Goal: Task Accomplishment & Management: Use online tool/utility

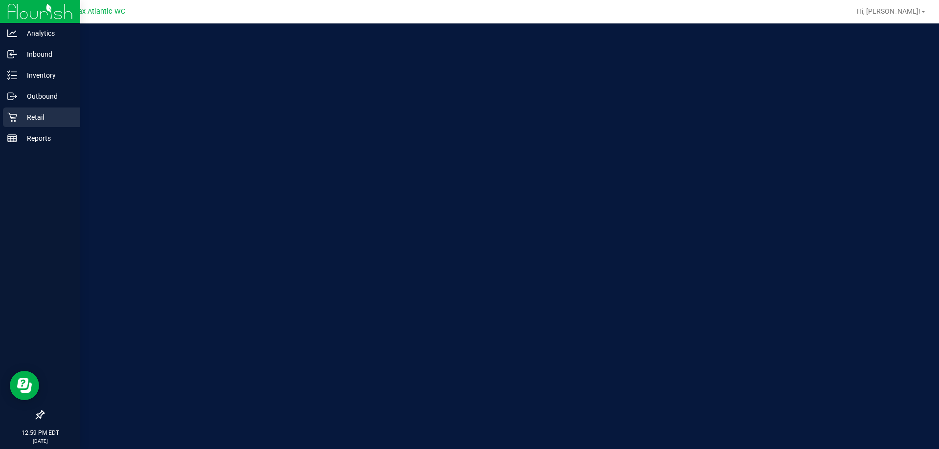
click at [18, 118] on p "Retail" at bounding box center [46, 118] width 59 height 12
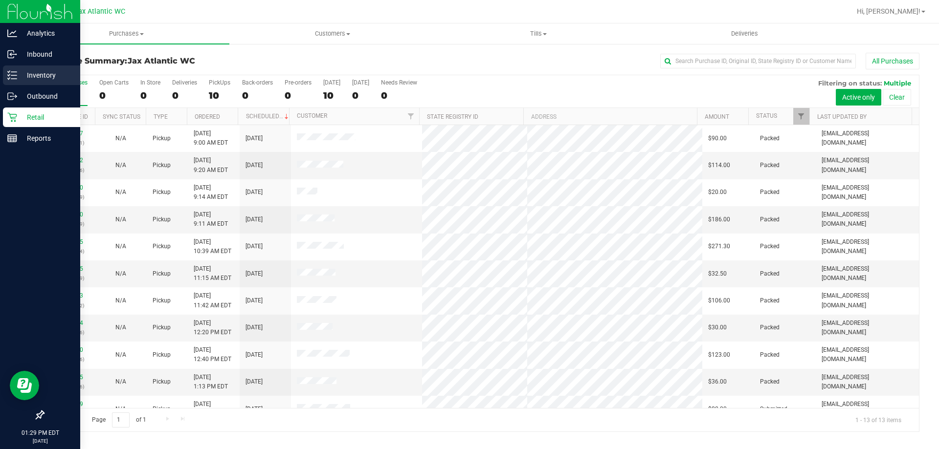
click at [29, 73] on p "Inventory" at bounding box center [46, 75] width 59 height 12
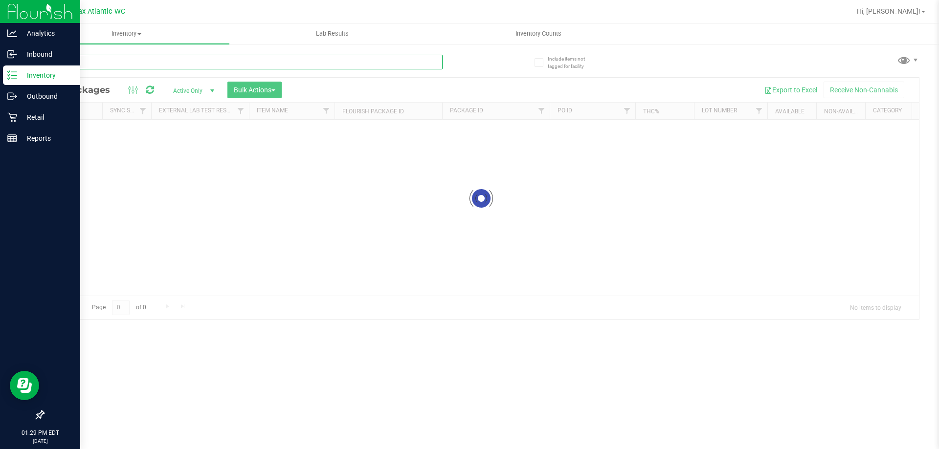
click at [107, 62] on input "text" at bounding box center [243, 62] width 400 height 15
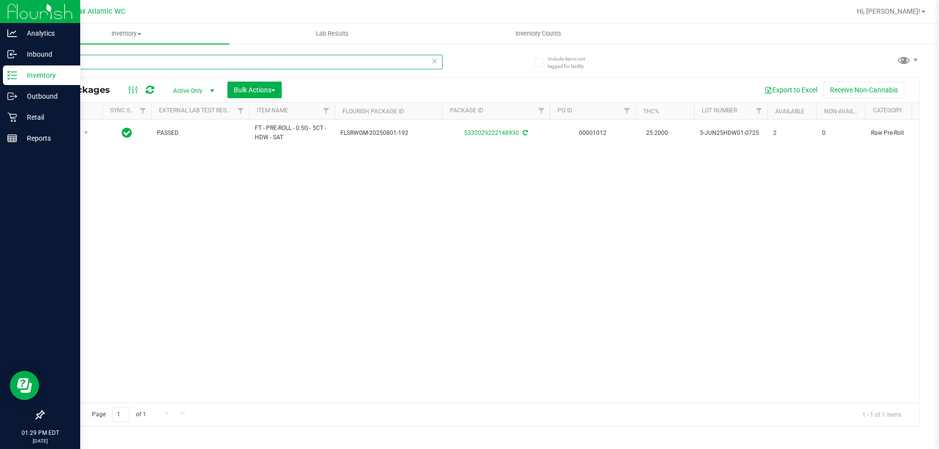
type input "hdw"
click at [45, 73] on p "Inventory" at bounding box center [46, 75] width 59 height 12
click at [50, 117] on p "Retail" at bounding box center [46, 118] width 59 height 12
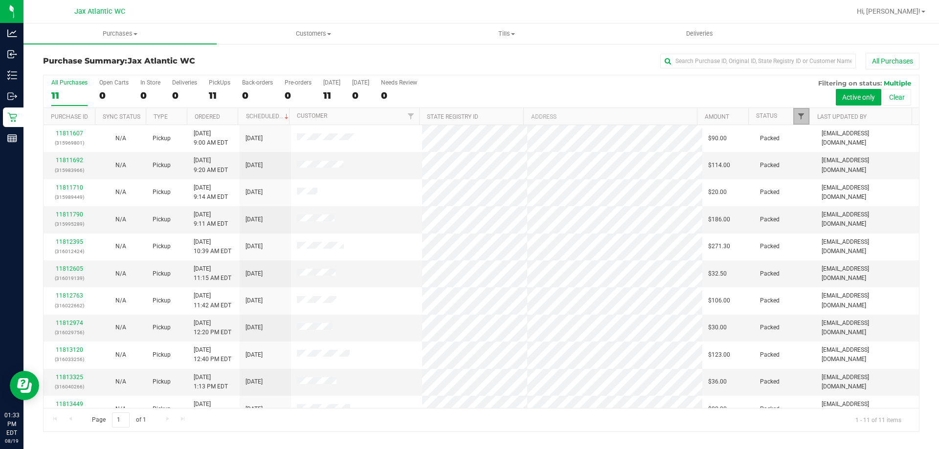
click at [802, 116] on span "Filter" at bounding box center [801, 116] width 8 height 8
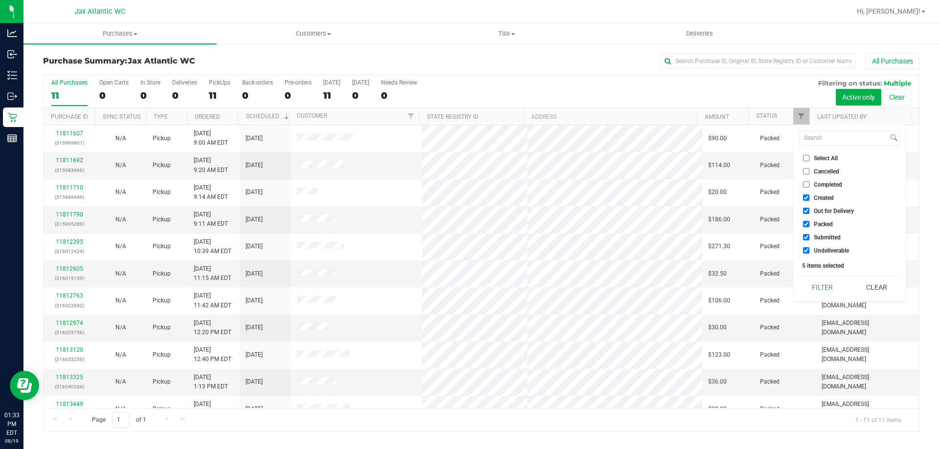
click at [807, 198] on input "Created" at bounding box center [806, 198] width 6 height 6
checkbox input "false"
click at [804, 216] on li "Out for Delivery" at bounding box center [849, 211] width 101 height 10
click at [807, 212] on input "Out for Delivery" at bounding box center [806, 211] width 6 height 6
checkbox input "false"
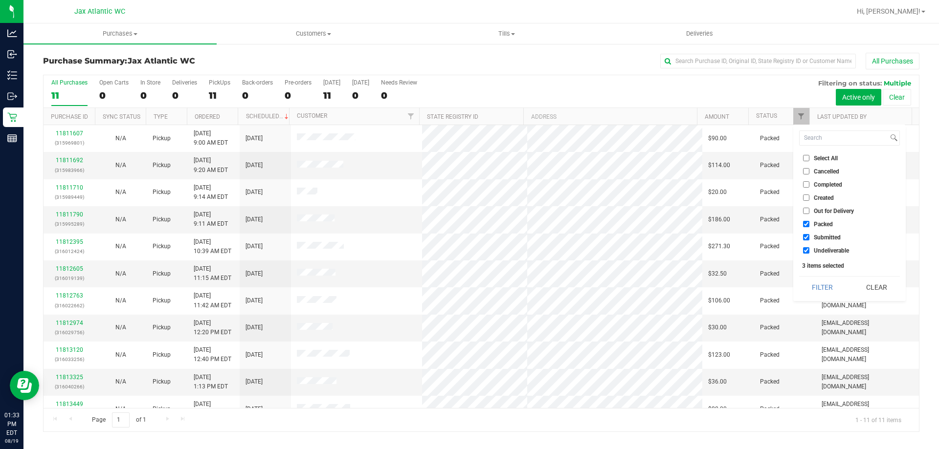
click at [806, 226] on input "Packed" at bounding box center [806, 224] width 6 height 6
checkbox input "false"
click at [806, 252] on input "Undeliverable" at bounding box center [806, 250] width 6 height 6
checkbox input "false"
click at [819, 286] on button "Filter" at bounding box center [822, 288] width 47 height 22
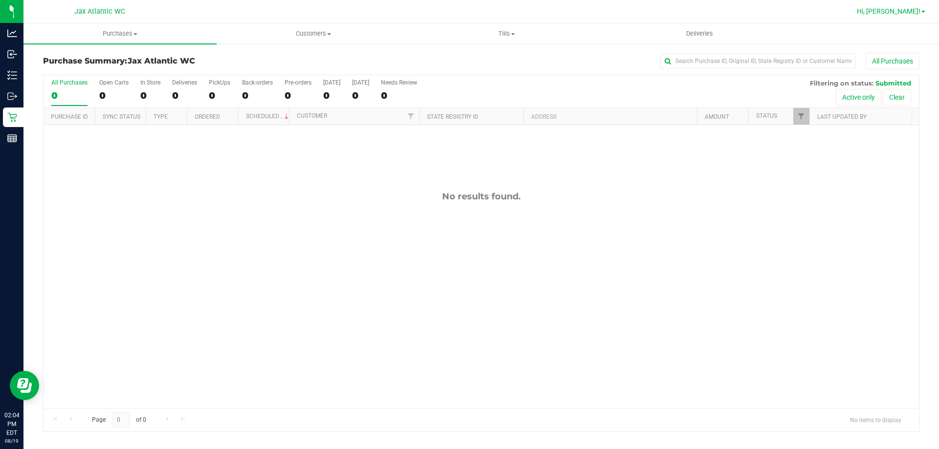
click at [915, 11] on span "Hi, [PERSON_NAME]!" at bounding box center [889, 11] width 64 height 8
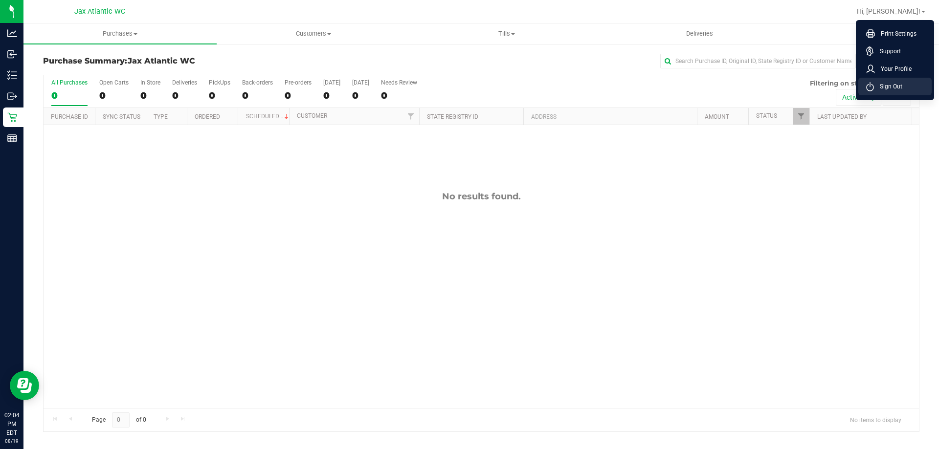
click at [890, 81] on li "Sign Out" at bounding box center [894, 87] width 73 height 18
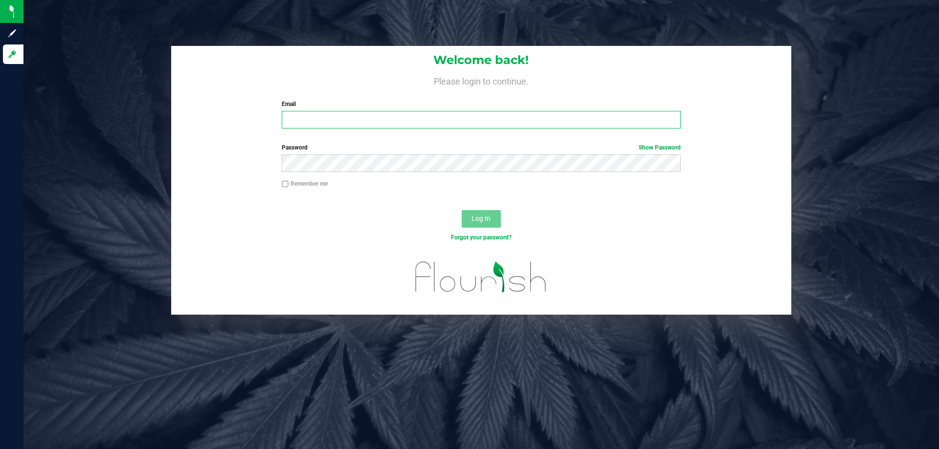
click at [427, 118] on input "Email" at bounding box center [481, 120] width 399 height 18
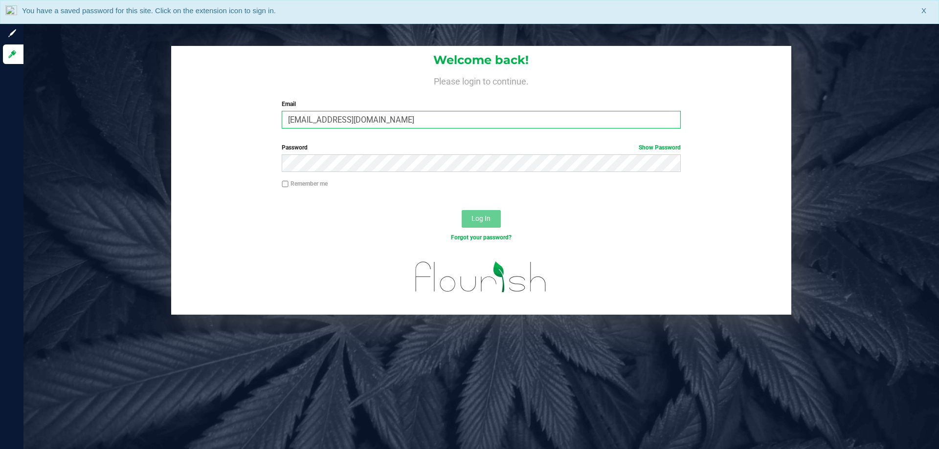
type input "[EMAIL_ADDRESS][DOMAIN_NAME]"
click at [462, 210] on button "Log In" at bounding box center [481, 219] width 39 height 18
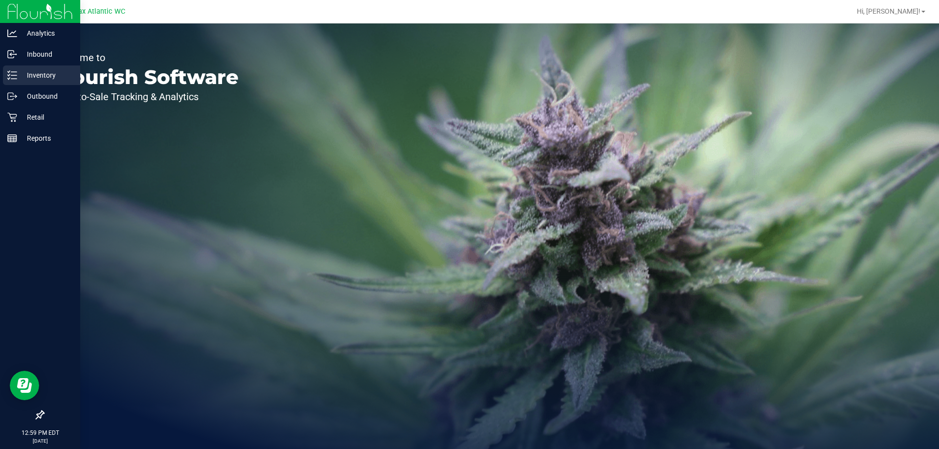
click at [18, 78] on p "Inventory" at bounding box center [46, 75] width 59 height 12
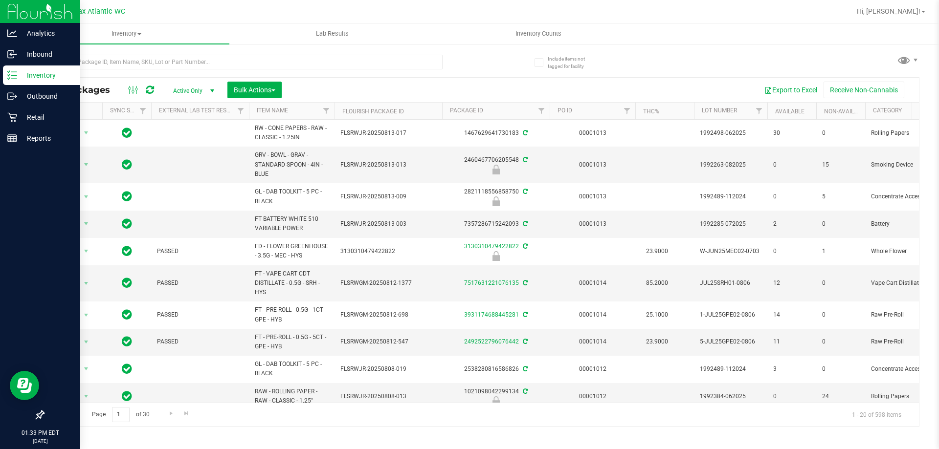
click at [33, 77] on p "Inventory" at bounding box center [46, 75] width 59 height 12
